Goal: Information Seeking & Learning: Learn about a topic

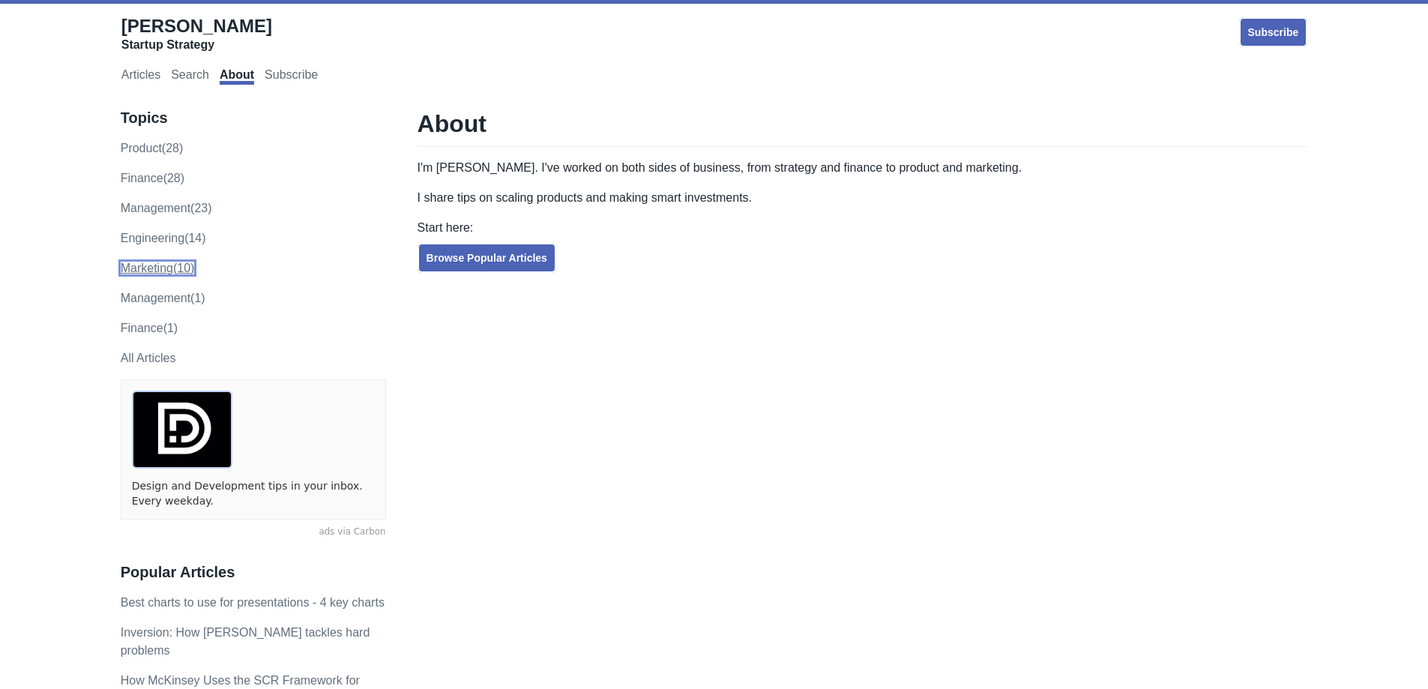
click at [156, 271] on link "marketing (10)" at bounding box center [158, 268] width 74 height 13
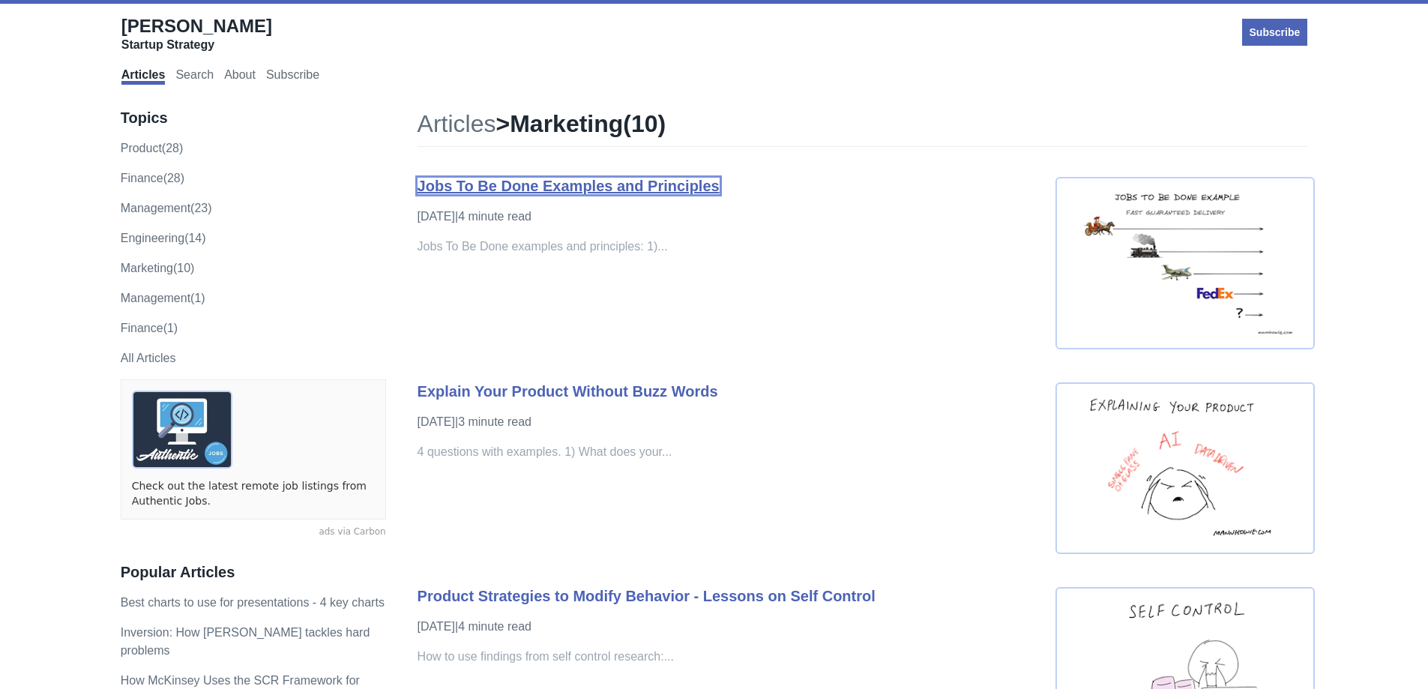
click at [576, 193] on link "Jobs To Be Done Examples and Principles" at bounding box center [569, 186] width 302 height 16
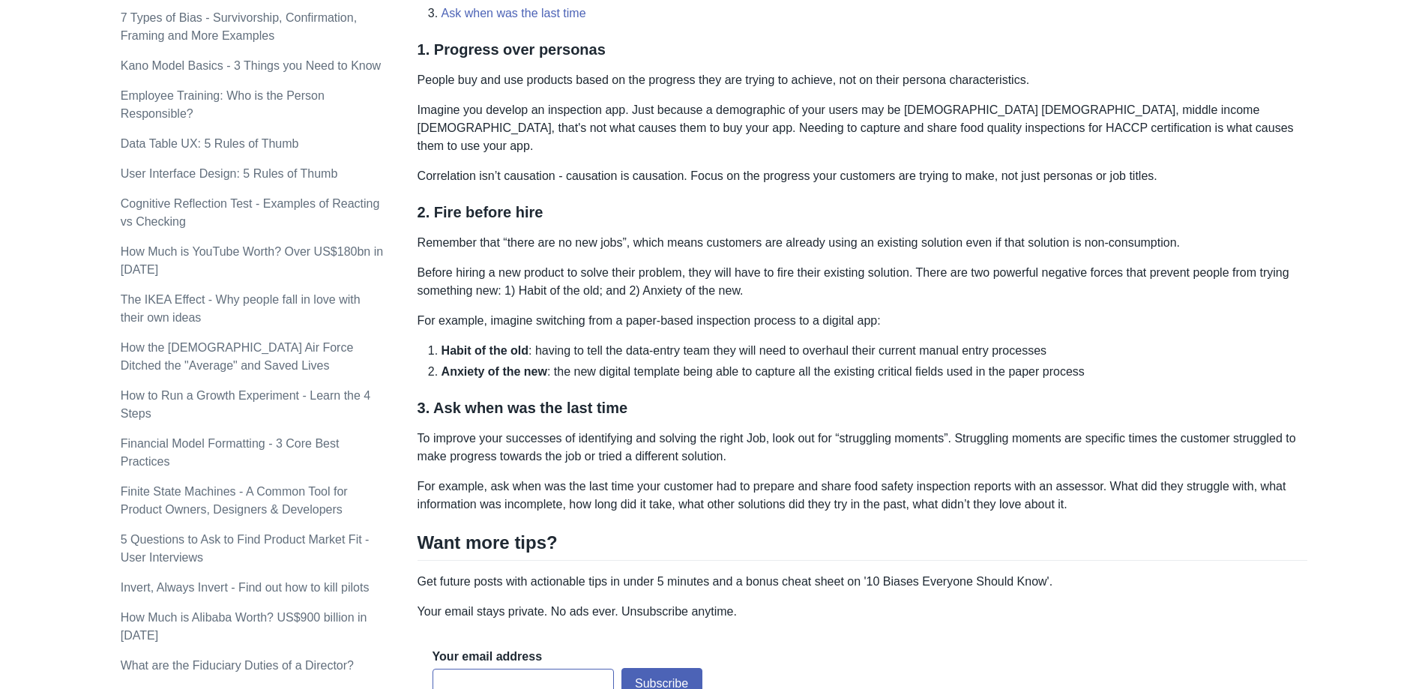
scroll to position [1050, 0]
